Goal: Feedback & Contribution: Leave review/rating

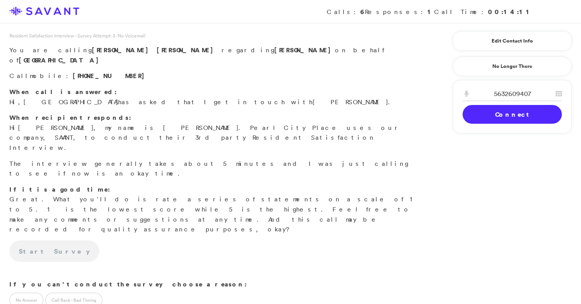
click at [521, 113] on link "Connect" at bounding box center [512, 114] width 99 height 19
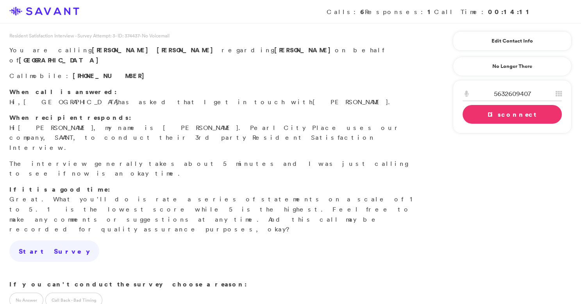
click at [529, 113] on link "Disconnect" at bounding box center [512, 114] width 99 height 19
click at [529, 113] on link "Connect" at bounding box center [512, 114] width 99 height 19
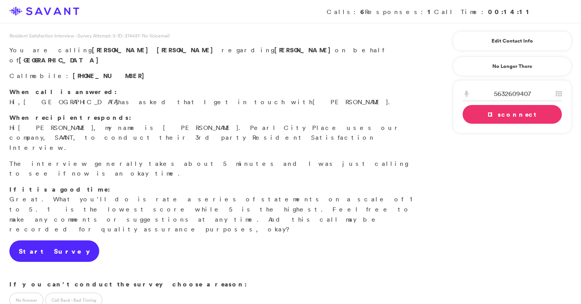
click at [39, 241] on link "Start Survey" at bounding box center [54, 252] width 90 height 22
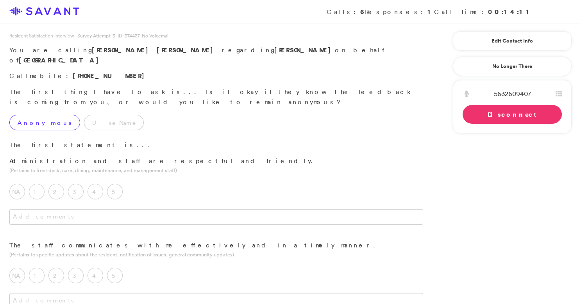
click at [33, 115] on label "Anonymous" at bounding box center [44, 123] width 71 height 16
click at [116, 184] on label "5" at bounding box center [115, 192] width 16 height 16
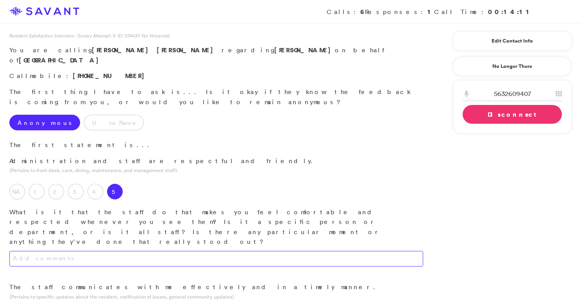
click at [118, 251] on textarea at bounding box center [216, 259] width 414 height 16
click at [101, 251] on textarea "They're familiar with my wife and I. Everyone has been extremely friendly." at bounding box center [216, 259] width 414 height 16
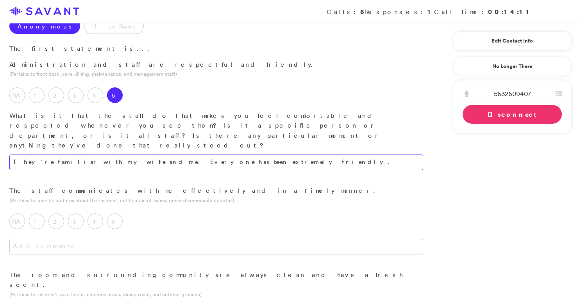
scroll to position [104, 0]
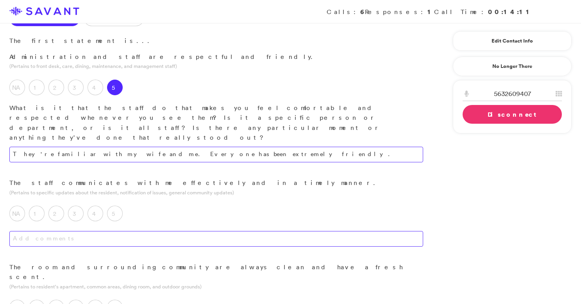
type textarea "They're familiar with my wife and me. Everyone has been extremely friendly."
click at [124, 231] on textarea at bounding box center [216, 239] width 414 height 16
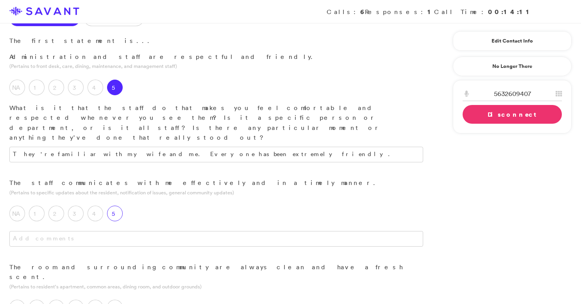
click at [118, 206] on label "5" at bounding box center [115, 214] width 16 height 16
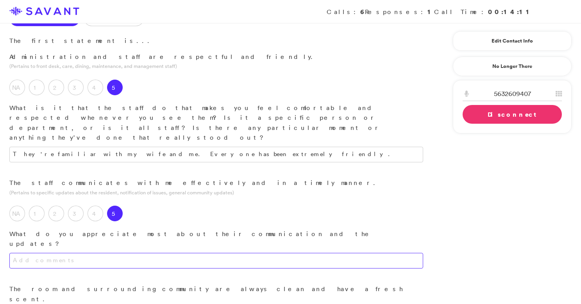
click at [113, 253] on textarea at bounding box center [216, 261] width 414 height 16
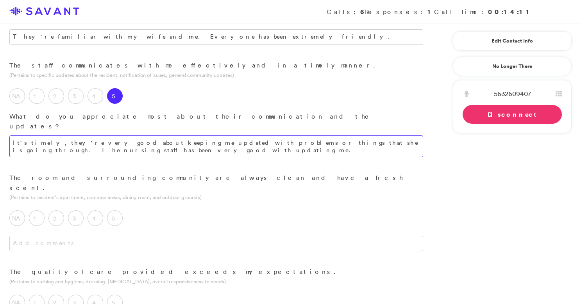
scroll to position [231, 0]
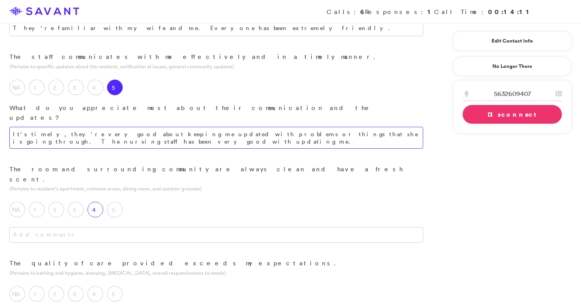
type textarea "It's timely, they're very good about keeping me updated with problems or things…"
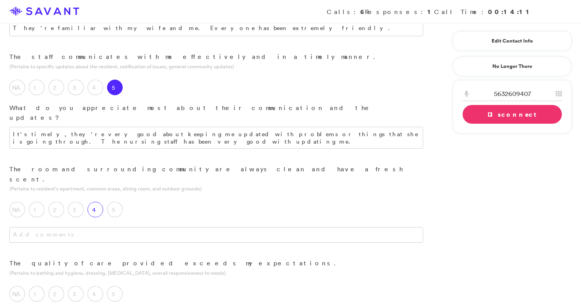
click at [101, 202] on label "4" at bounding box center [96, 210] width 16 height 16
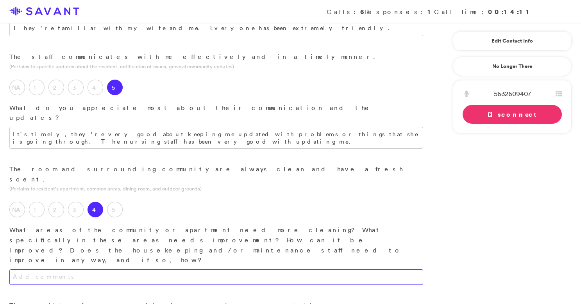
click at [102, 270] on textarea at bounding box center [216, 278] width 414 height 16
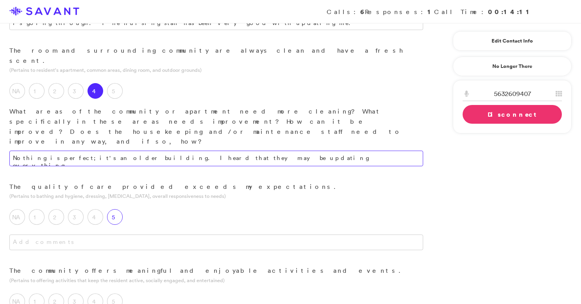
scroll to position [377, 0]
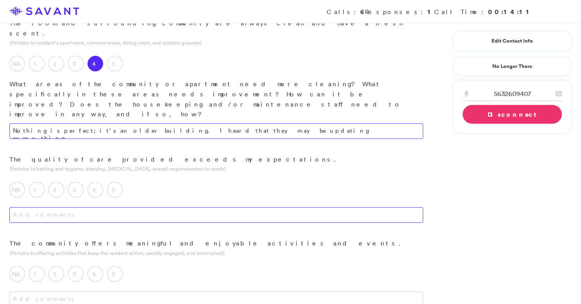
type textarea "Nothing is perfect; it's an older building. I heard that they may be updating e…"
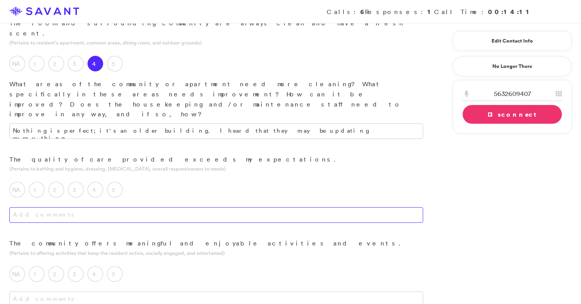
click at [118, 207] on textarea at bounding box center [216, 215] width 414 height 16
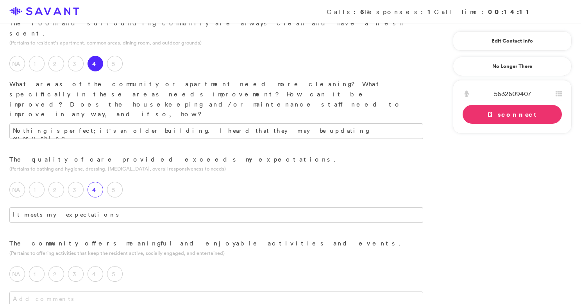
click at [99, 182] on label "4" at bounding box center [96, 190] width 16 height 16
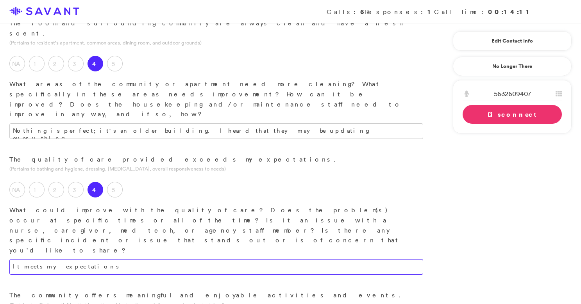
click at [99, 259] on textarea "It meets my expectations" at bounding box center [216, 267] width 414 height 16
click at [196, 259] on textarea "It meets my expectations; they do a very good job. I expected this." at bounding box center [216, 267] width 414 height 16
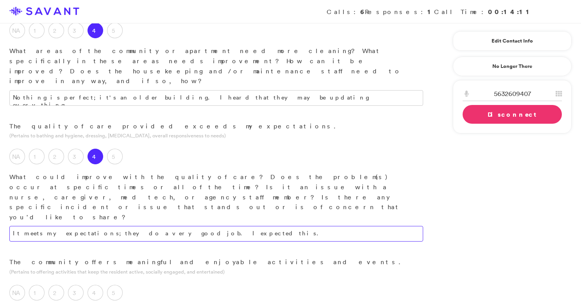
scroll to position [412, 0]
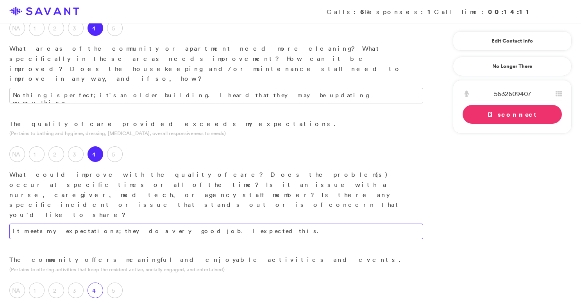
type textarea "It meets my expectations; they do a very good job. I expected this."
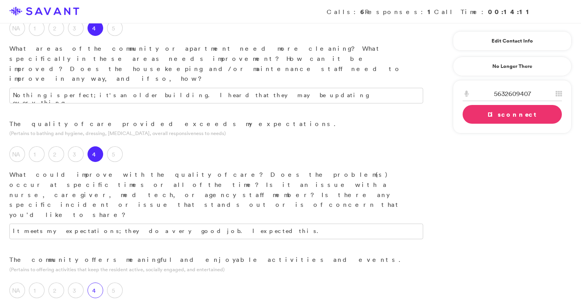
click at [97, 283] on label "4" at bounding box center [96, 291] width 16 height 16
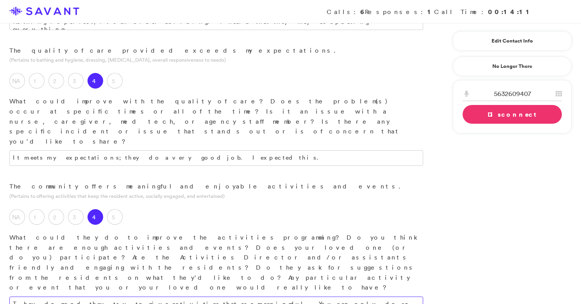
scroll to position [504, 0]
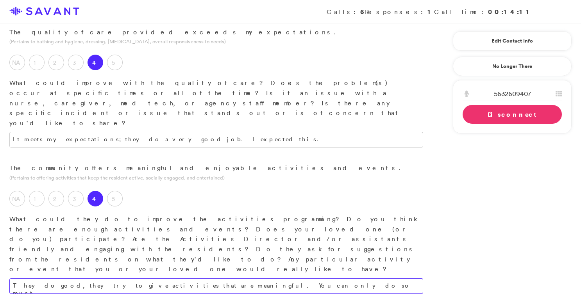
type textarea "They do good, they try to give activities that are meaningful. You can only do …"
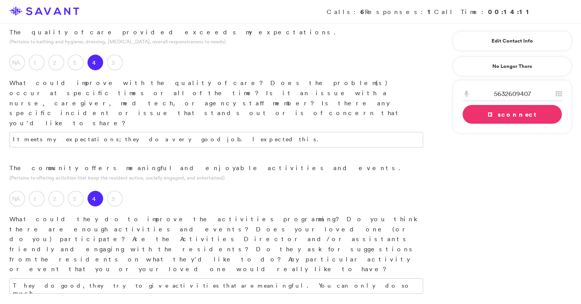
type textarea "From what my wife has told me, the food is good."
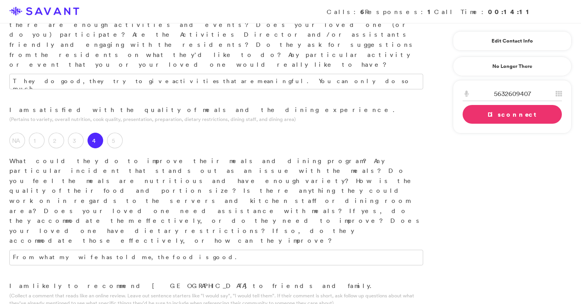
scroll to position [725, 0]
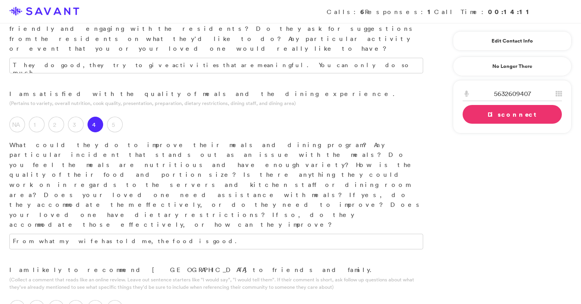
click at [117, 300] on label "5" at bounding box center [115, 308] width 16 height 16
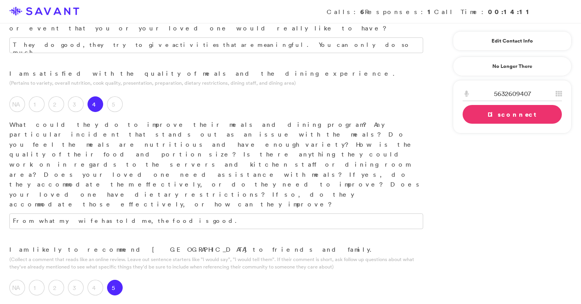
scroll to position [753, 0]
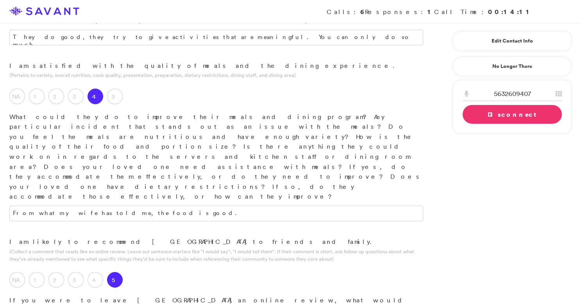
type textarea "The staff is caring, and they do a good job of taking care of the people who ar…"
type textarea "Staff seem friendly and helpful. I don't feel bad leaving my wife there."
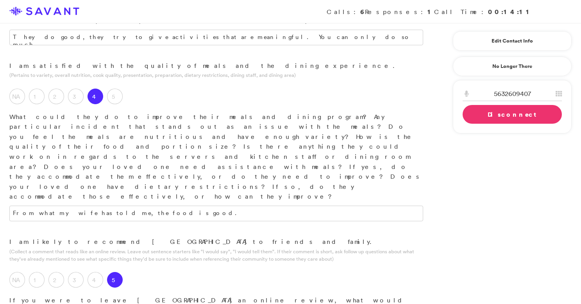
drag, startPoint x: 231, startPoint y: 230, endPoint x: 186, endPoint y: 228, distance: 45.0
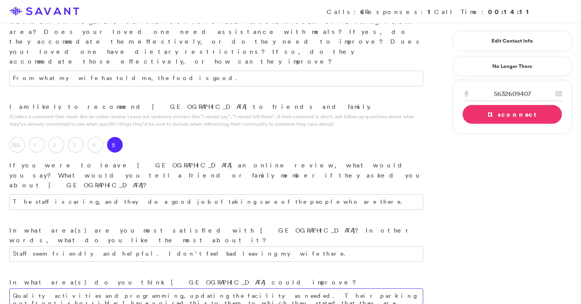
scroll to position [940, 0]
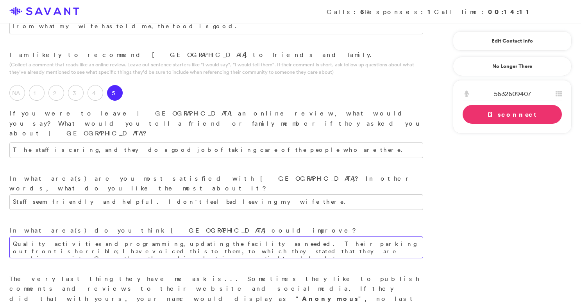
type textarea "Quality activities and programming, updating the facility as needed. Their park…"
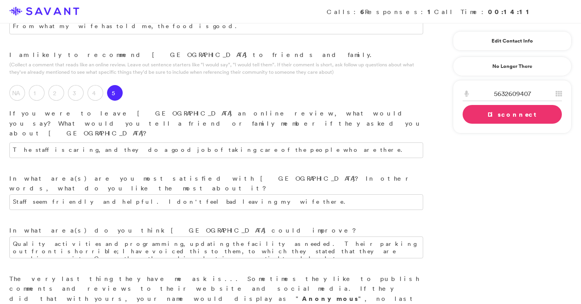
click at [520, 117] on link "Disconnect" at bounding box center [512, 114] width 99 height 19
